Goal: Book appointment/travel/reservation

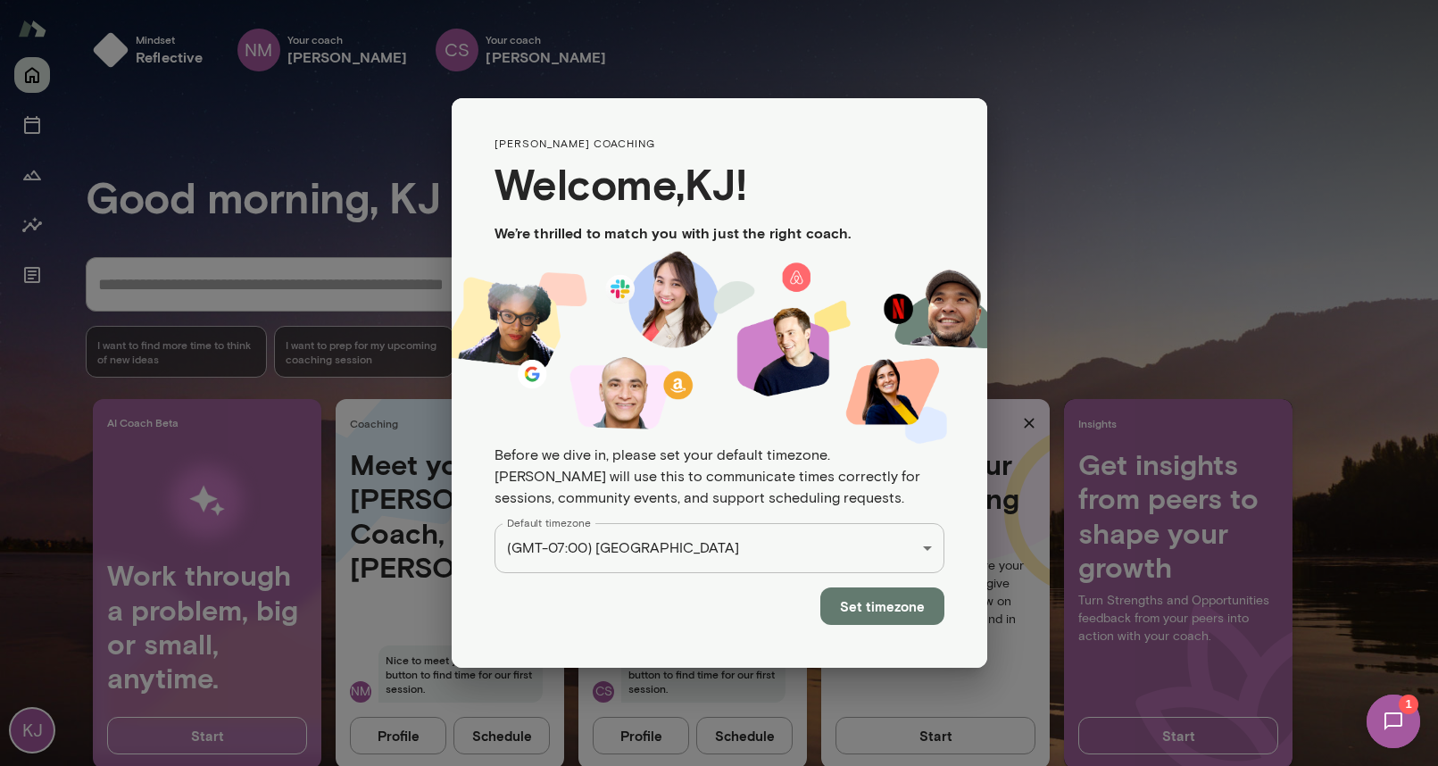
click at [859, 587] on button "Set timezone" at bounding box center [882, 605] width 124 height 37
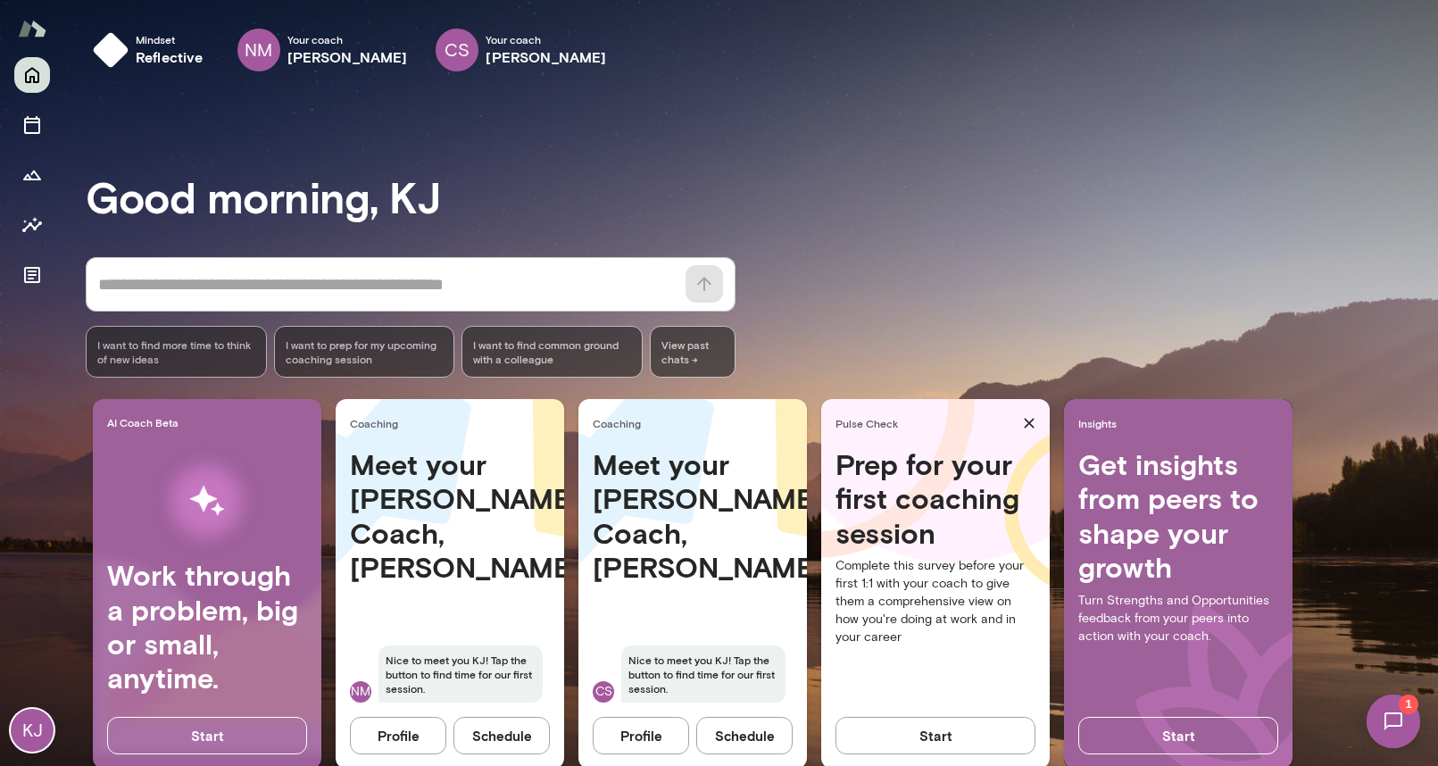
scroll to position [38, 0]
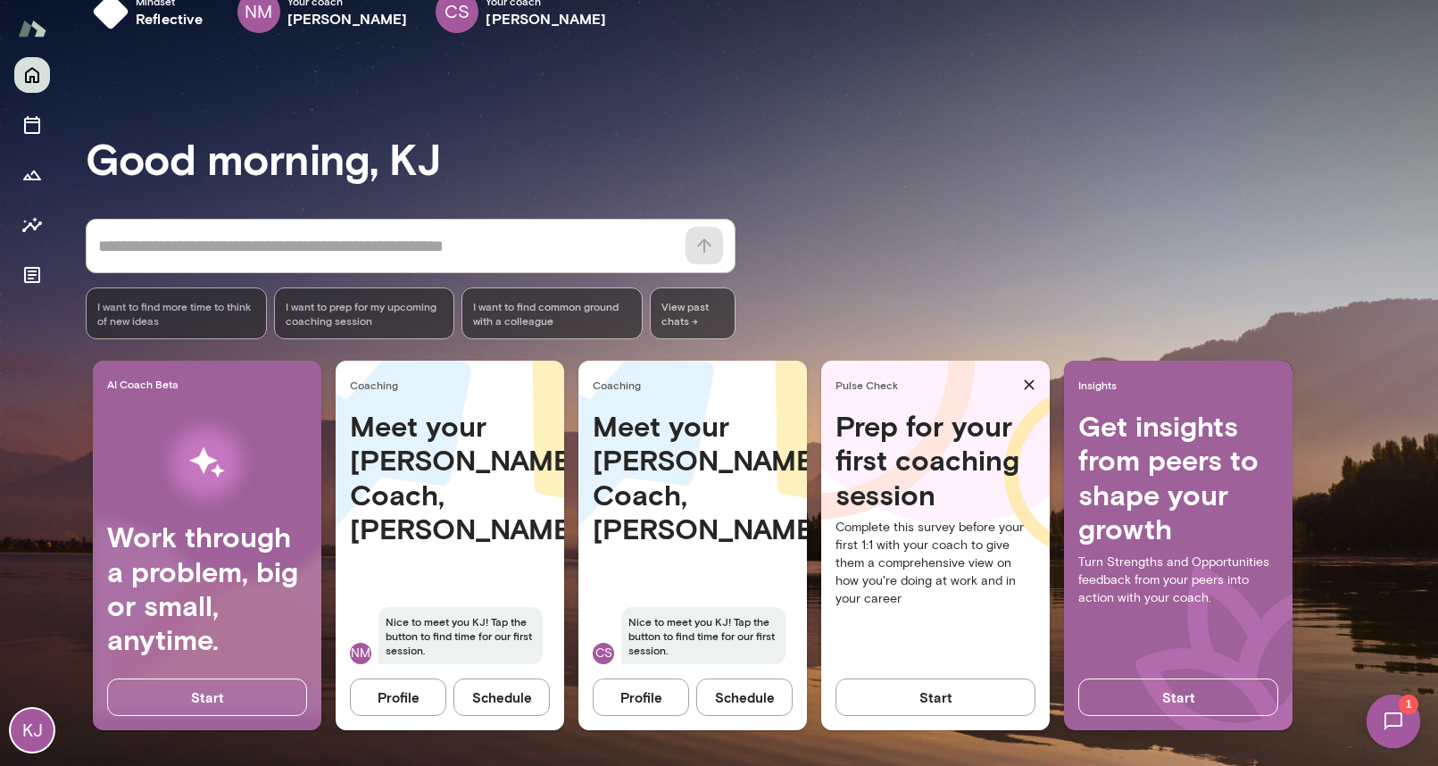
click at [513, 701] on button "Schedule" at bounding box center [501, 696] width 96 height 37
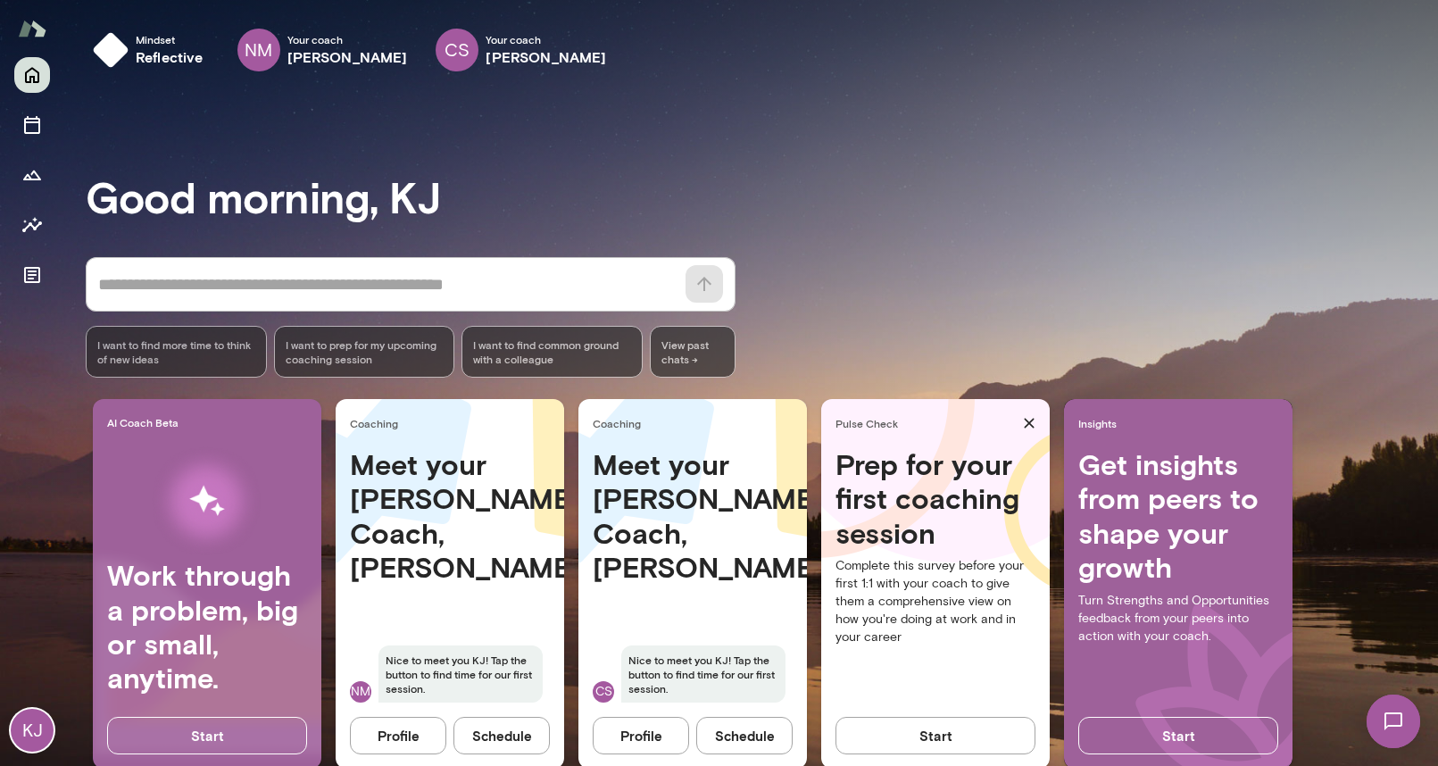
scroll to position [38, 0]
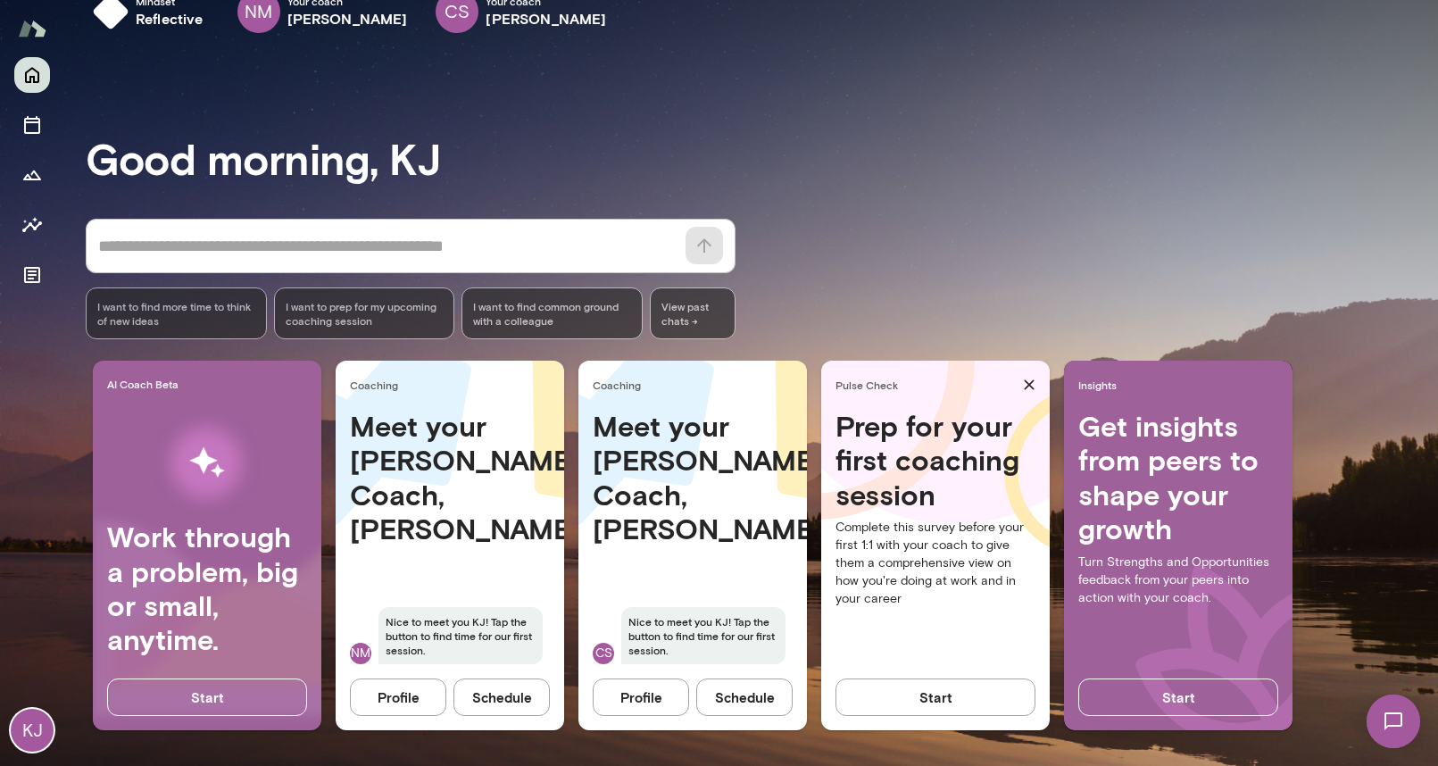
click at [753, 703] on button "Schedule" at bounding box center [744, 696] width 96 height 37
